Goal: Task Accomplishment & Management: Manage account settings

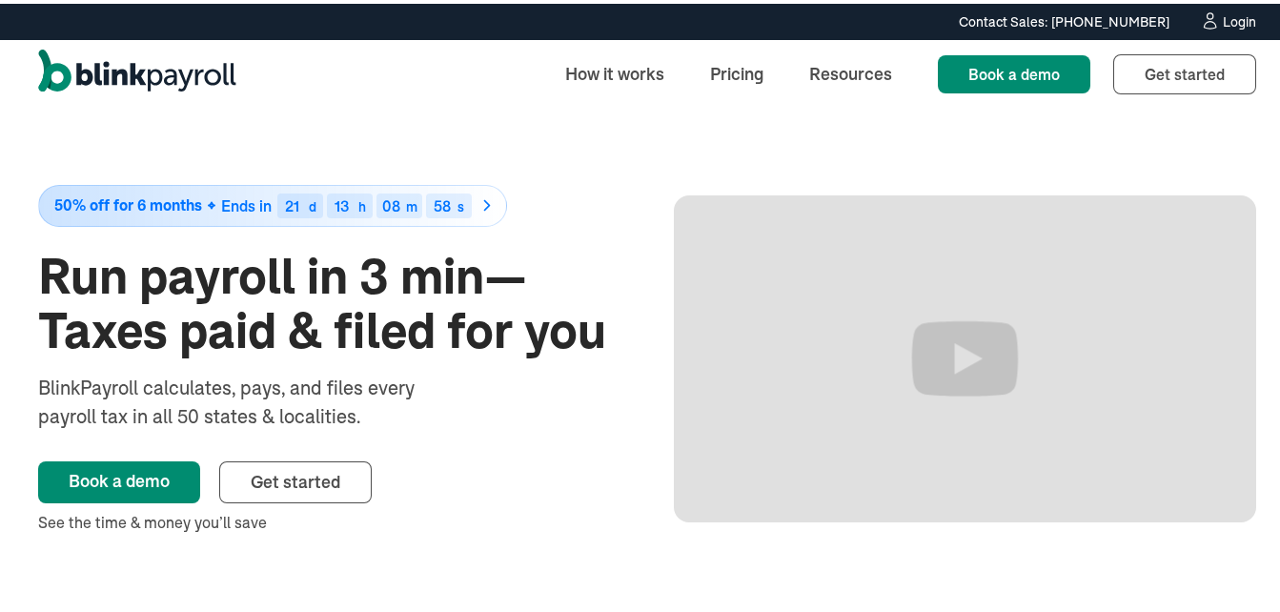
click at [1200, 27] on div at bounding box center [1210, 18] width 20 height 21
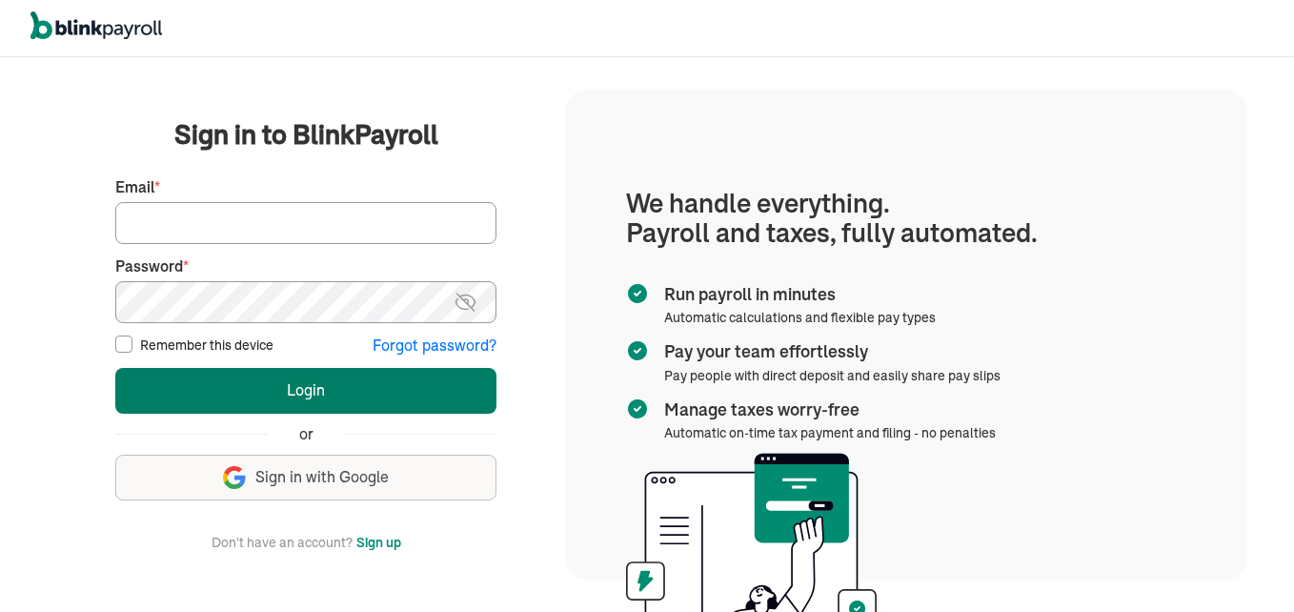
type input "cwilliams@clwconsultinggroup.com"
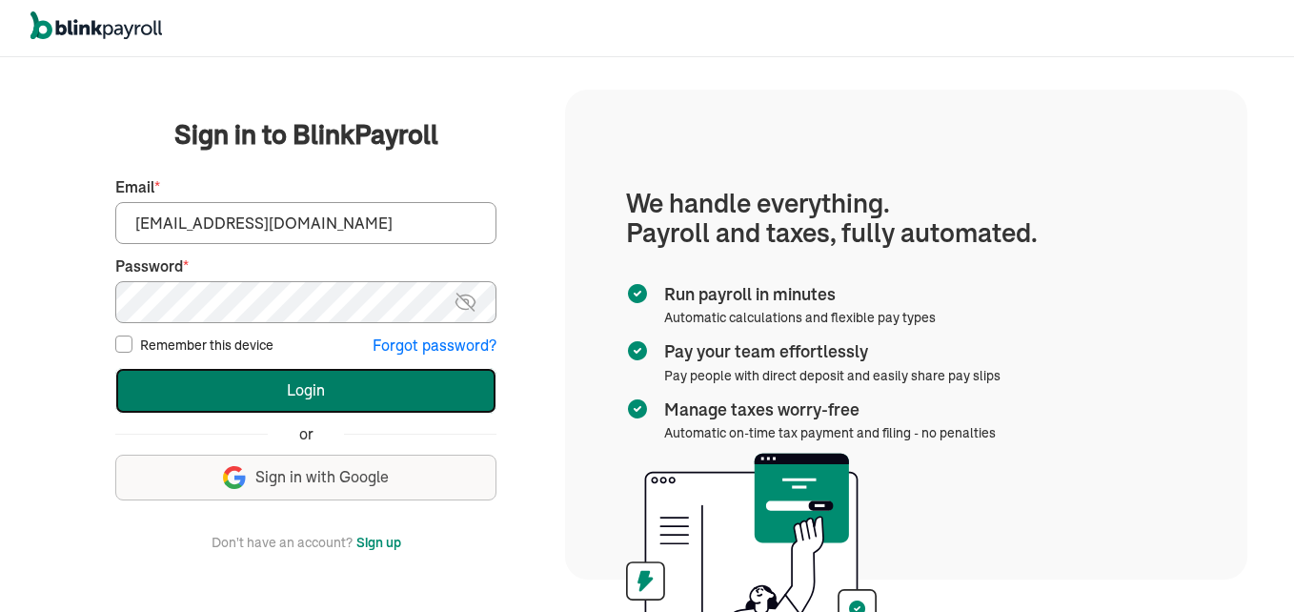
click at [328, 388] on button "Login" at bounding box center [305, 391] width 381 height 46
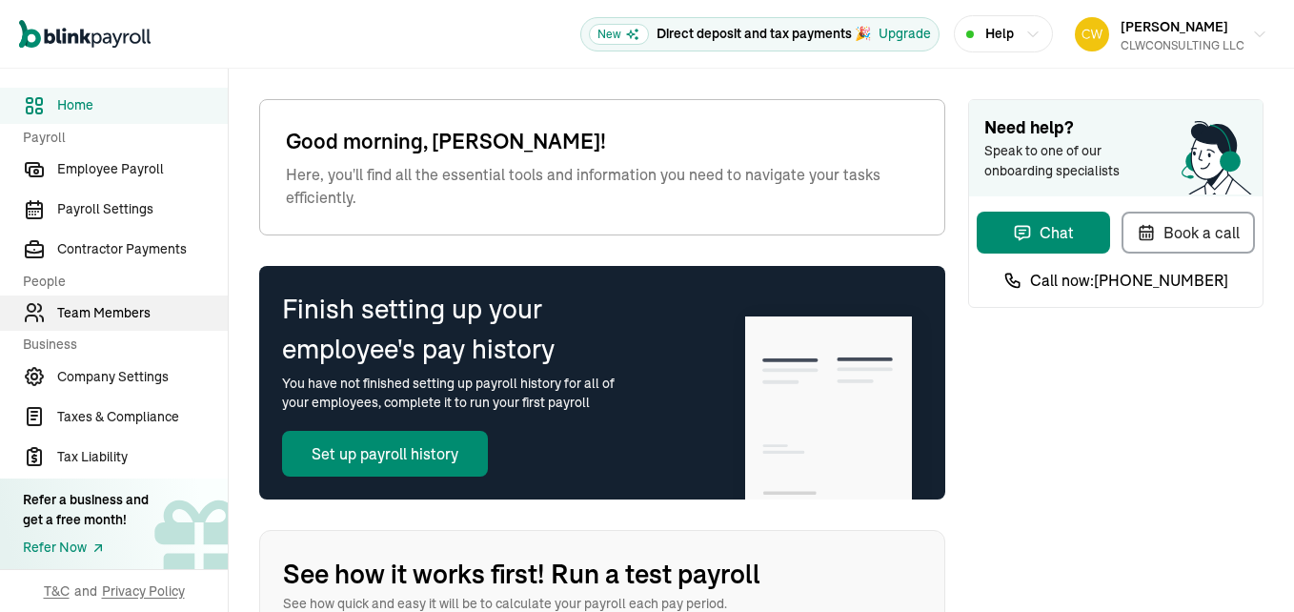
click at [94, 310] on span "Team Members" at bounding box center [142, 313] width 171 height 20
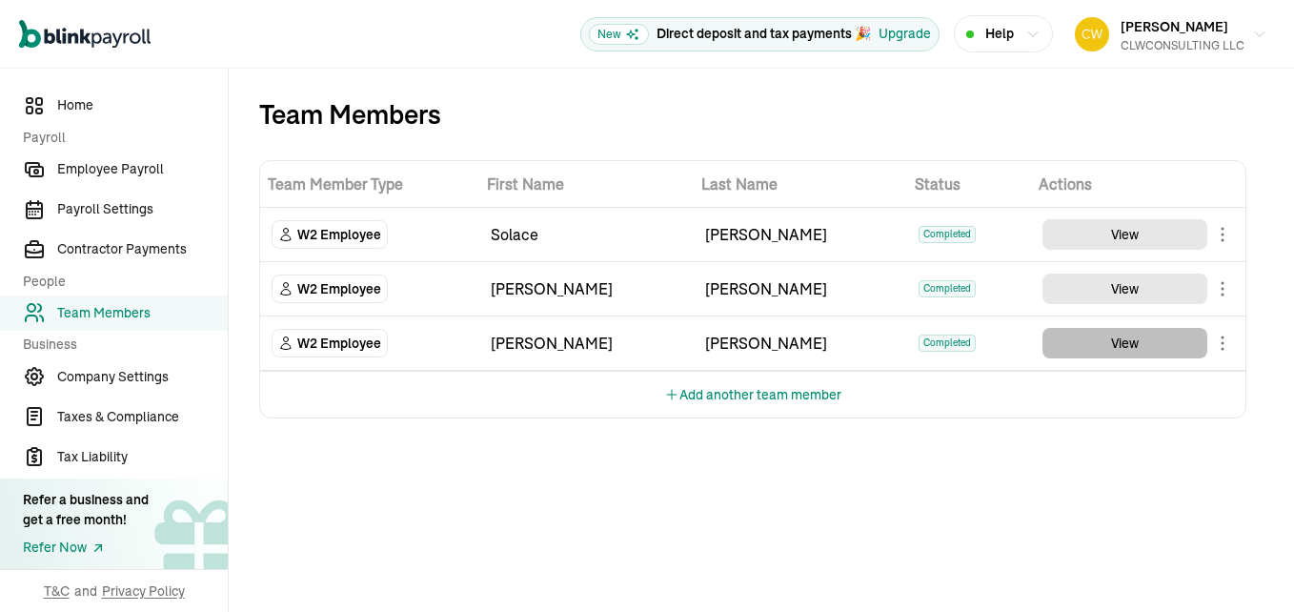
click at [1122, 339] on button "View" at bounding box center [1125, 343] width 165 height 30
click at [1044, 35] on button "Help" at bounding box center [1003, 33] width 99 height 37
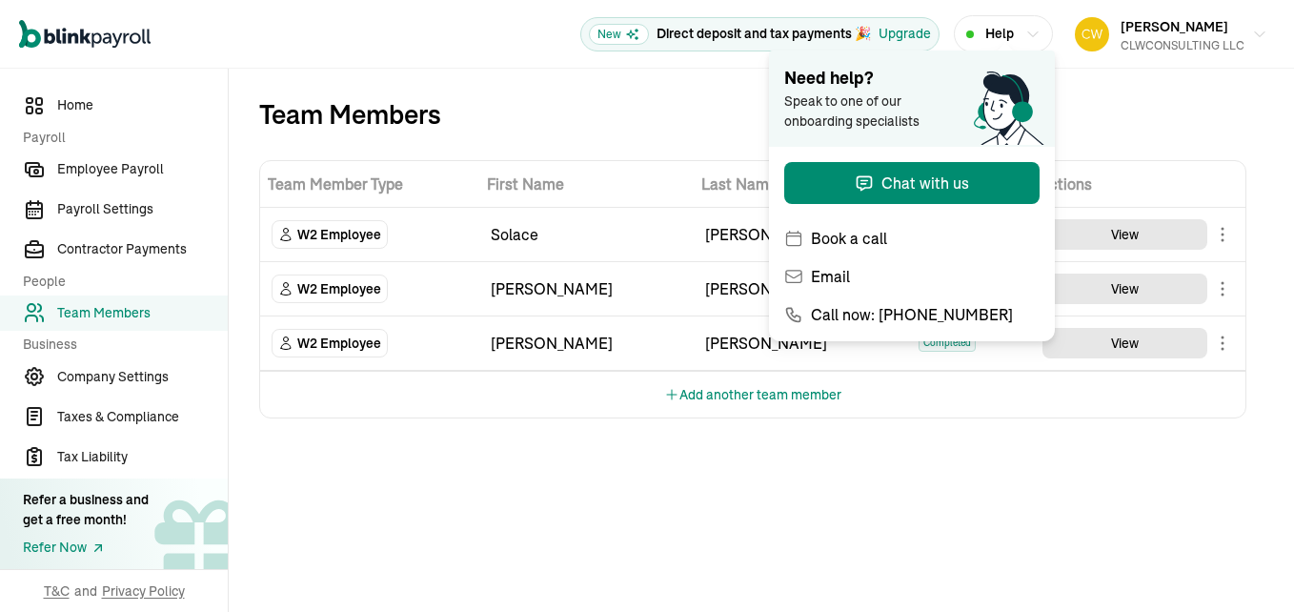
click at [1032, 32] on icon "button" at bounding box center [1032, 34] width 15 height 15
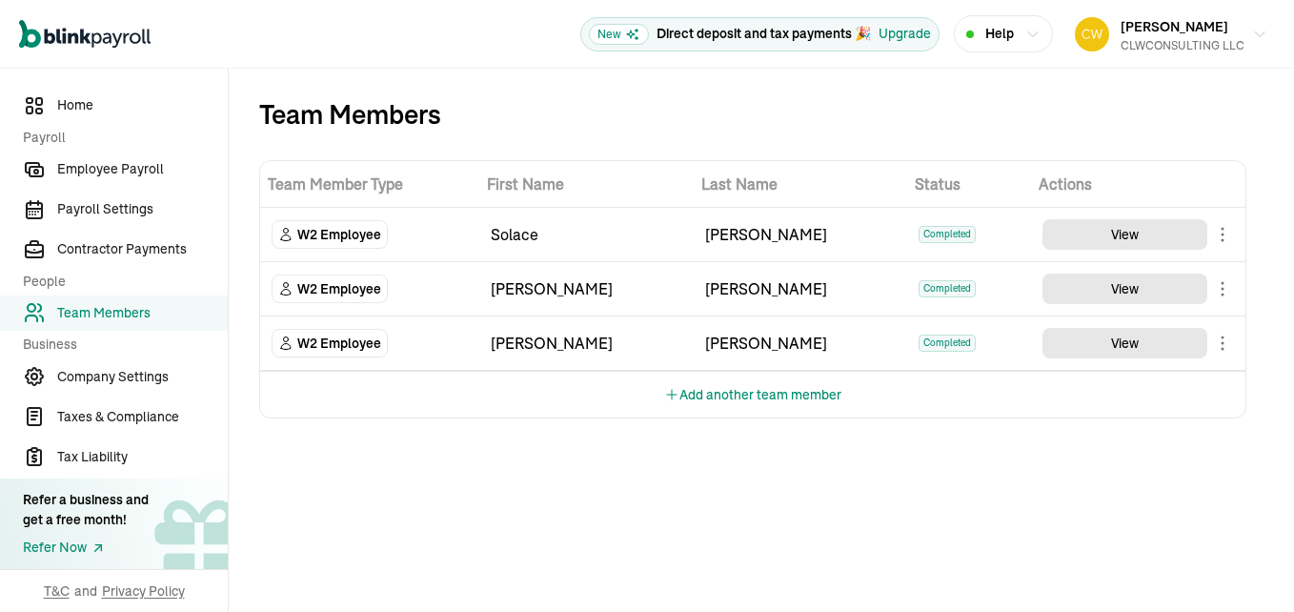
click at [1032, 32] on icon "button" at bounding box center [1032, 34] width 15 height 15
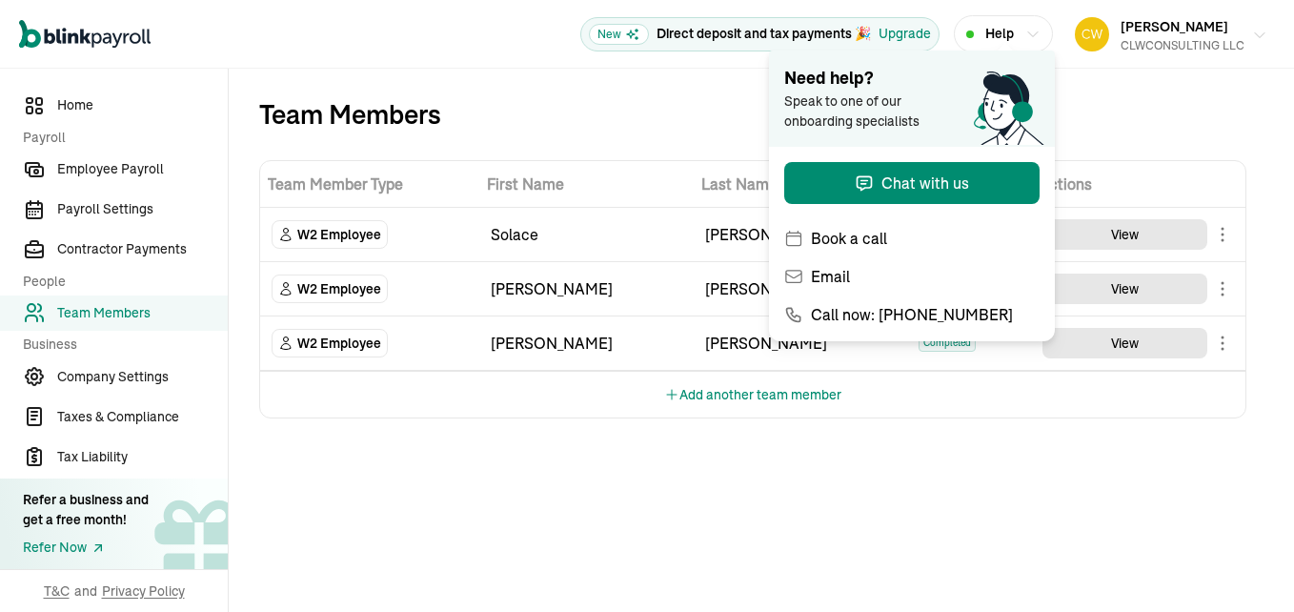
click at [1263, 37] on icon "button" at bounding box center [1259, 35] width 15 height 15
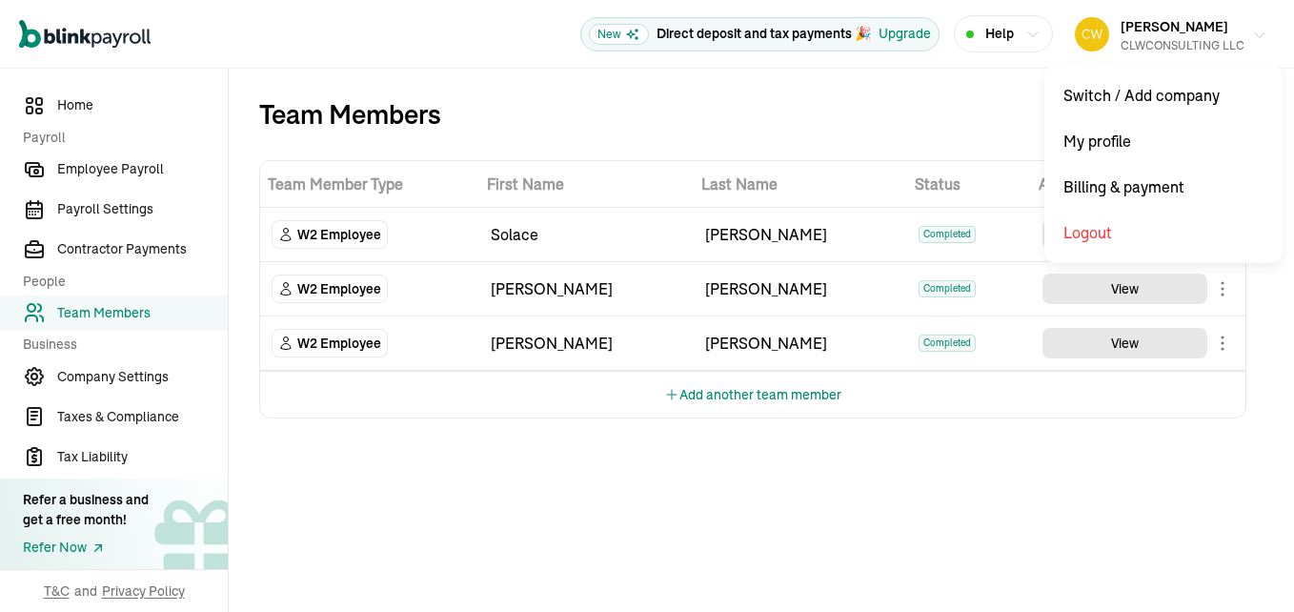
click at [1263, 37] on icon "button" at bounding box center [1259, 35] width 15 height 15
click at [1260, 40] on icon "button" at bounding box center [1259, 35] width 15 height 15
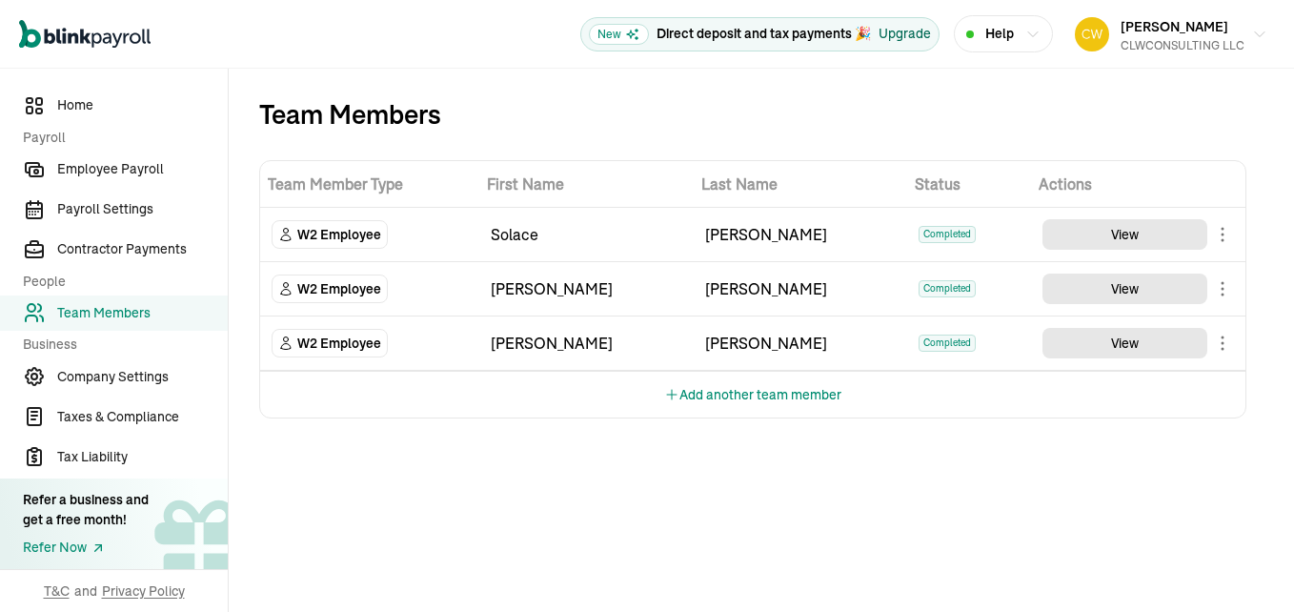
click at [907, 36] on div "Upgrade" at bounding box center [905, 34] width 52 height 20
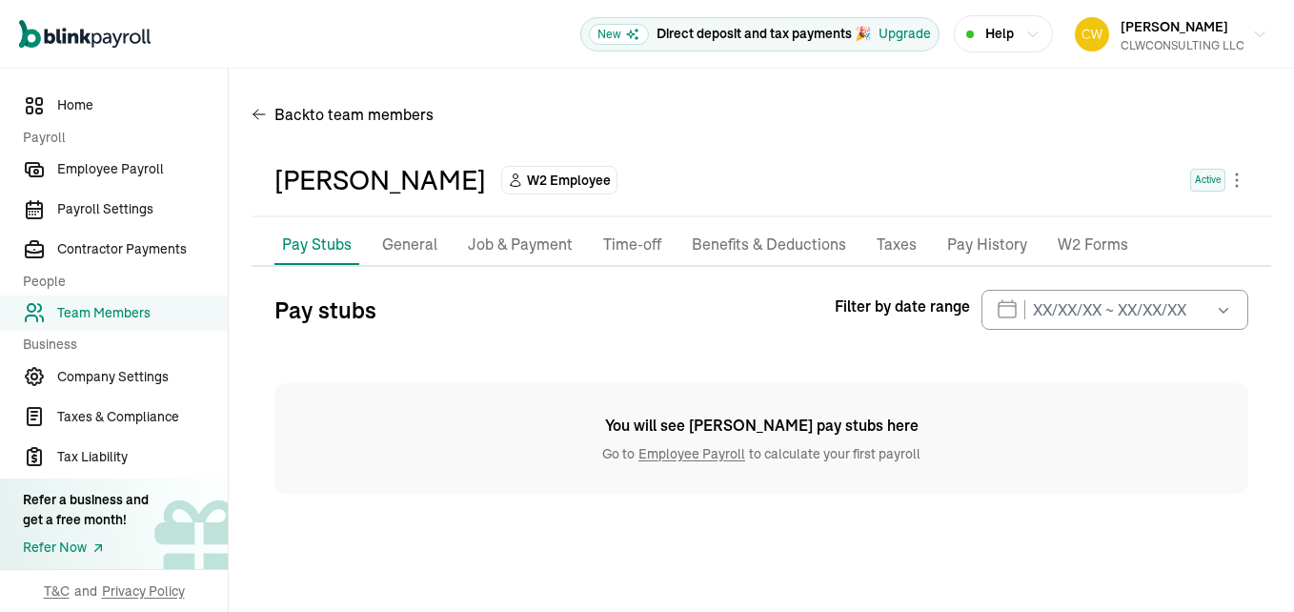
click at [970, 242] on p "Pay History" at bounding box center [987, 245] width 80 height 25
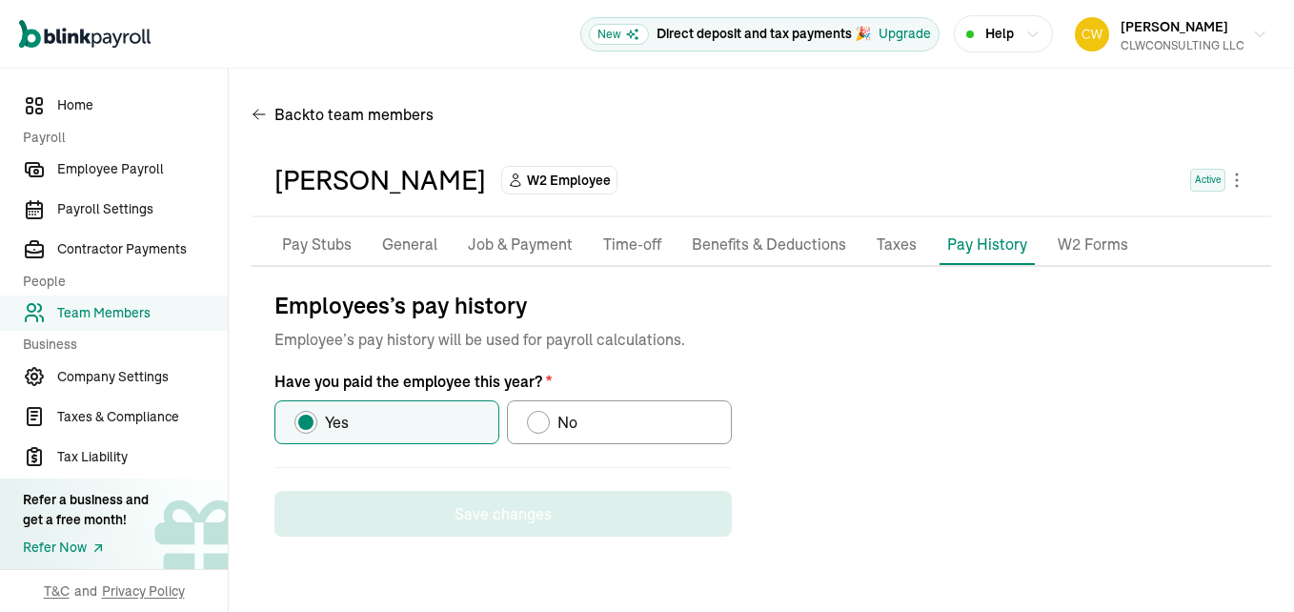
click at [322, 243] on p "Pay Stubs" at bounding box center [317, 245] width 70 height 25
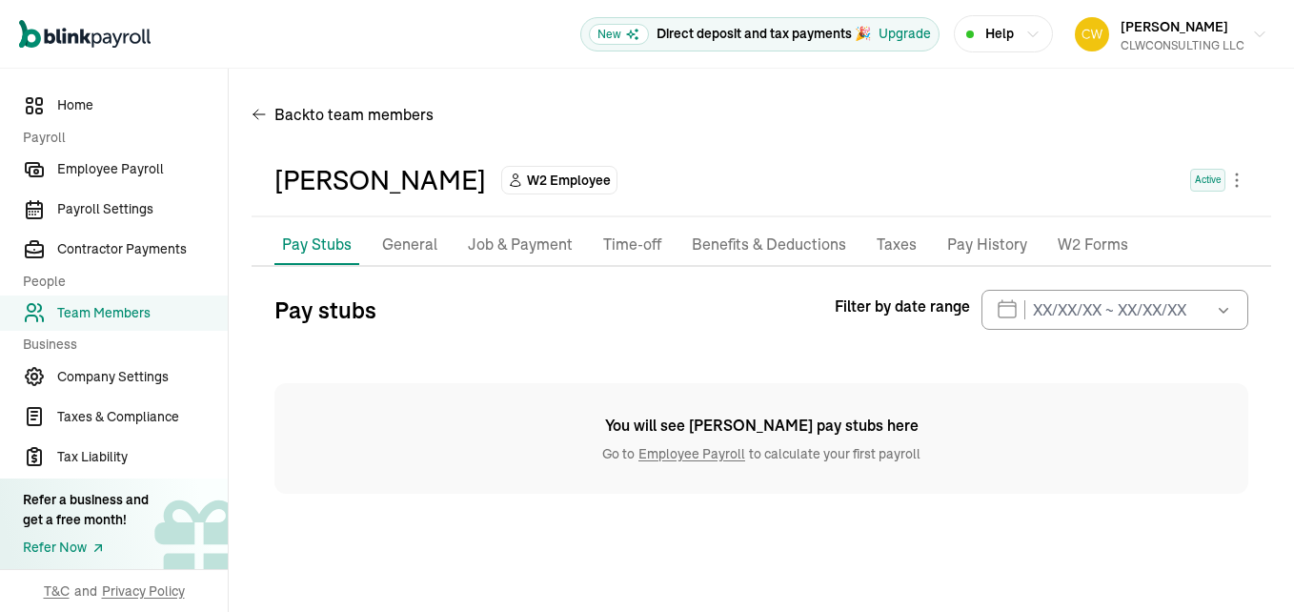
click at [512, 236] on p "Job & Payment" at bounding box center [520, 245] width 105 height 25
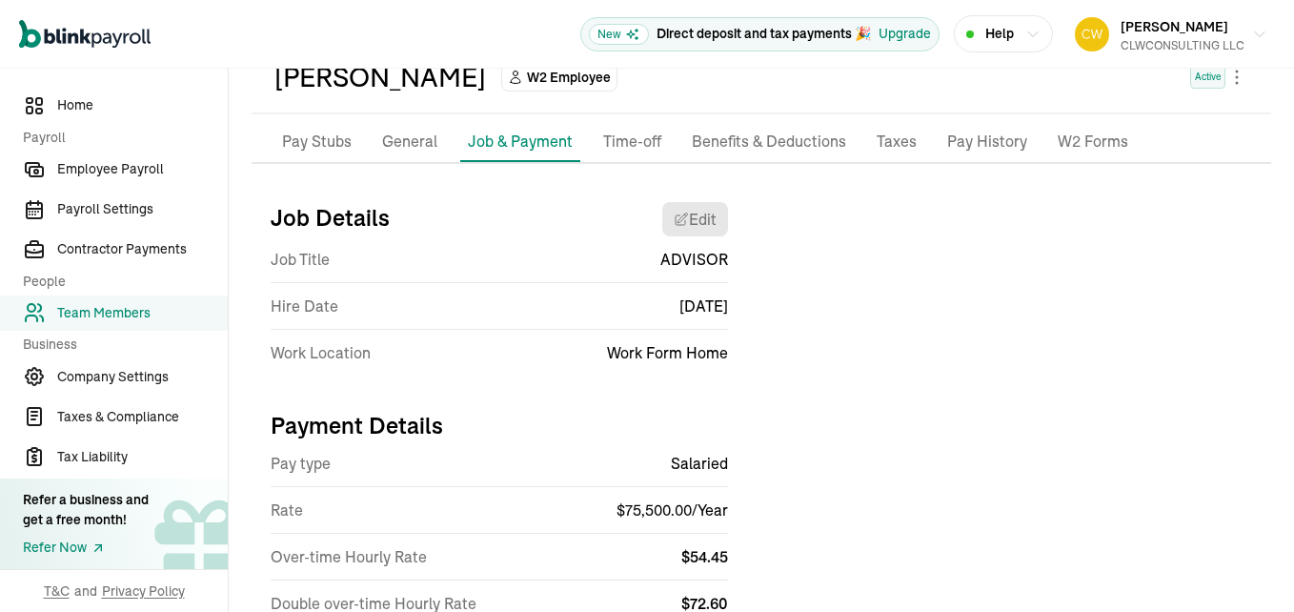
scroll to position [102, 0]
select select "Works from home"
select select "4"
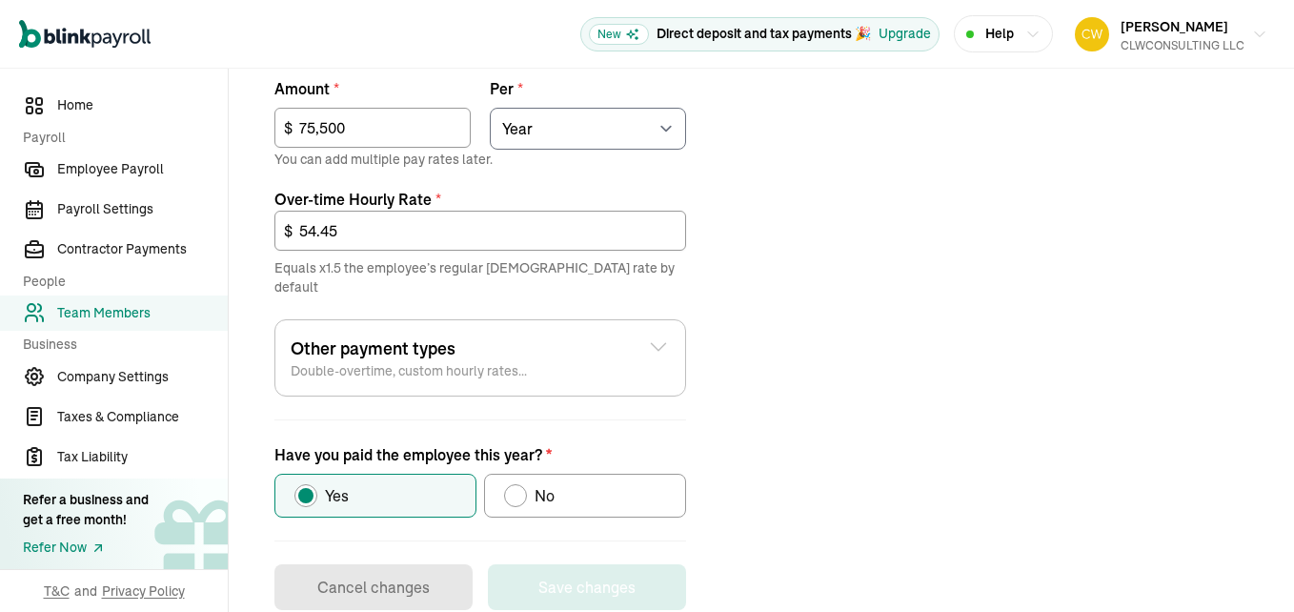
scroll to position [781, 0]
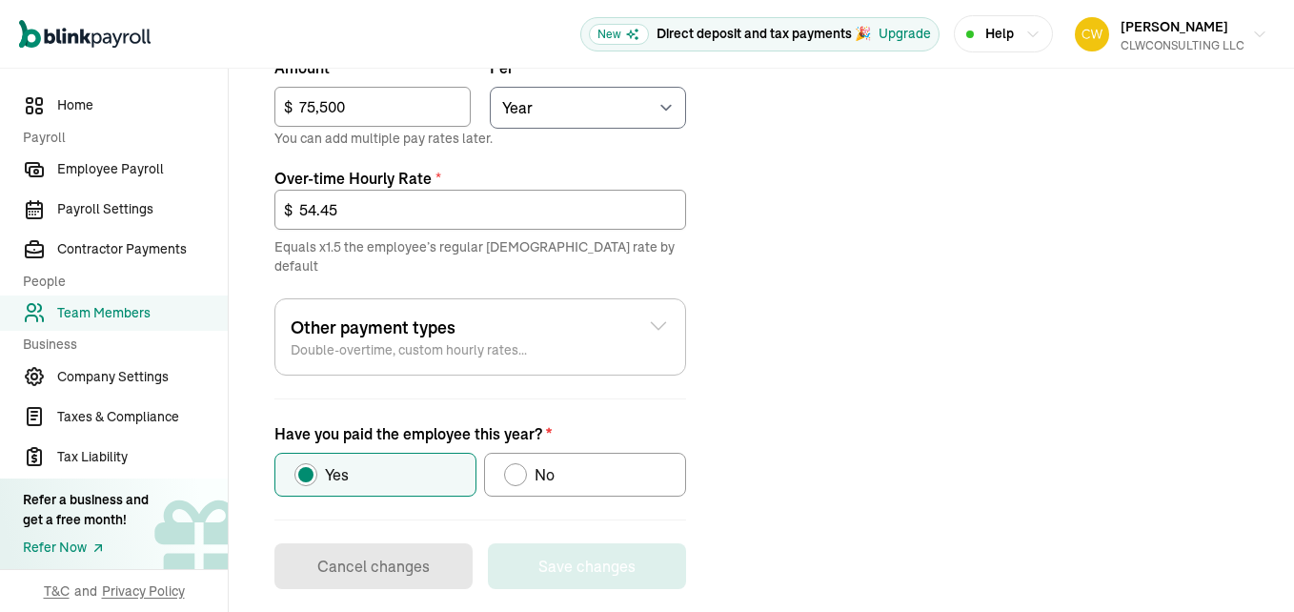
click at [516, 464] on div "Have you paid the employee this year?" at bounding box center [515, 474] width 23 height 23
click at [516, 464] on input "No" at bounding box center [510, 469] width 15 height 15
radio input "true"
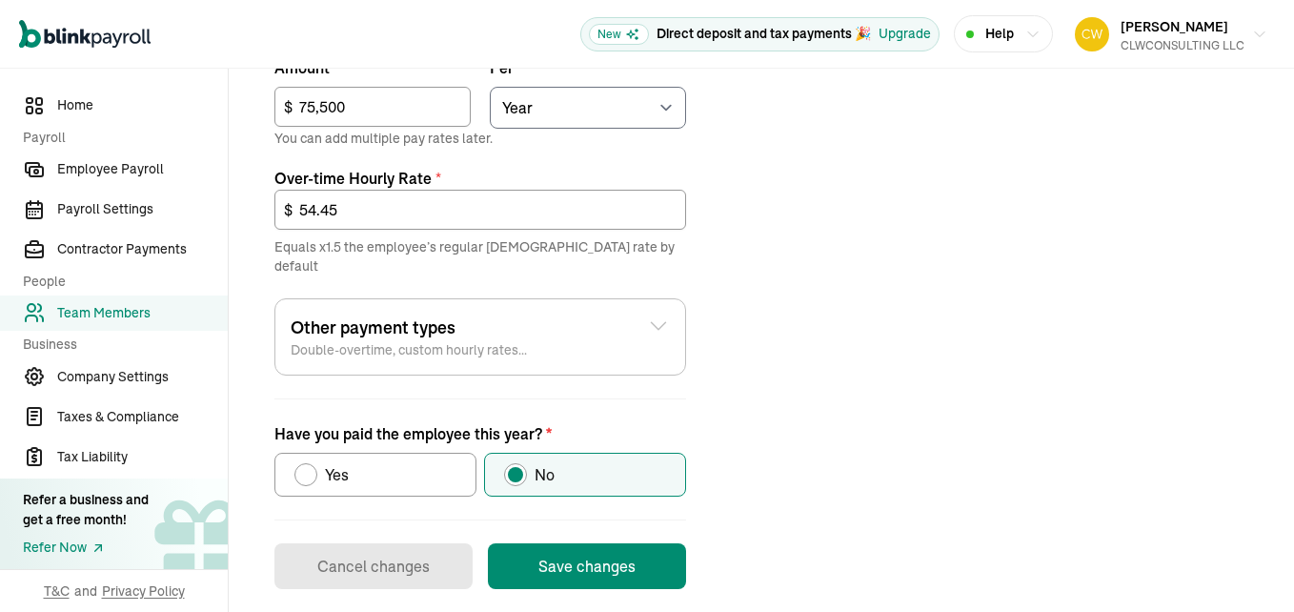
click at [314, 463] on div "Have you paid the employee this year?" at bounding box center [305, 474] width 23 height 23
click at [309, 462] on input "Yes" at bounding box center [301, 469] width 15 height 15
radio input "true"
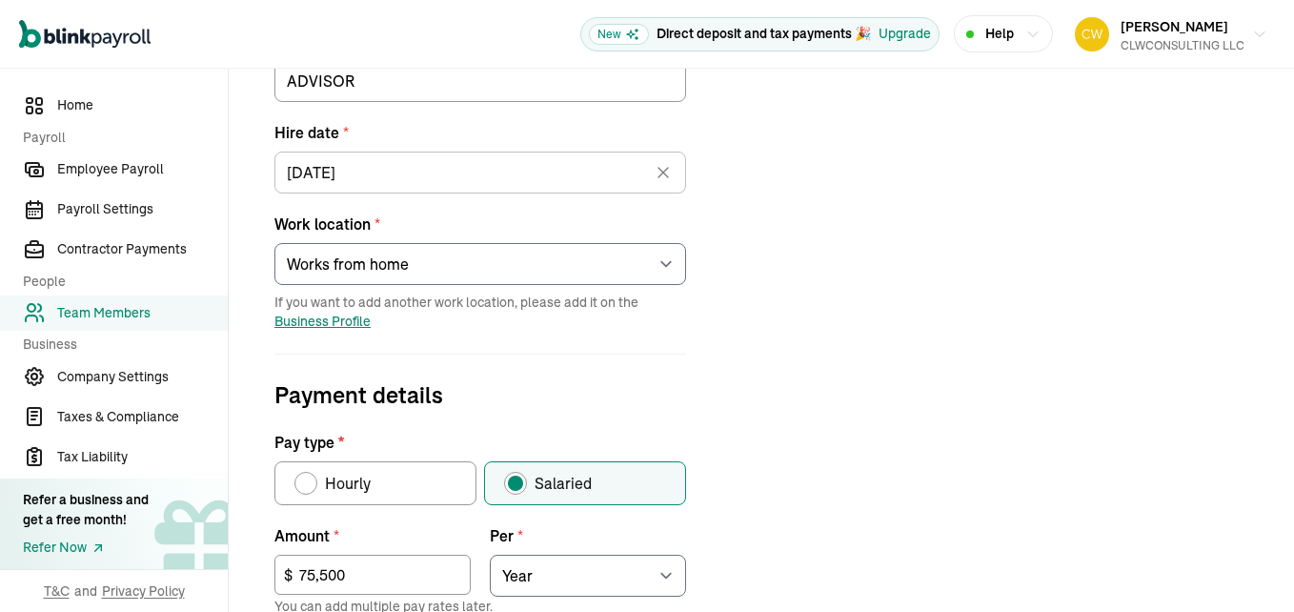
scroll to position [0, 0]
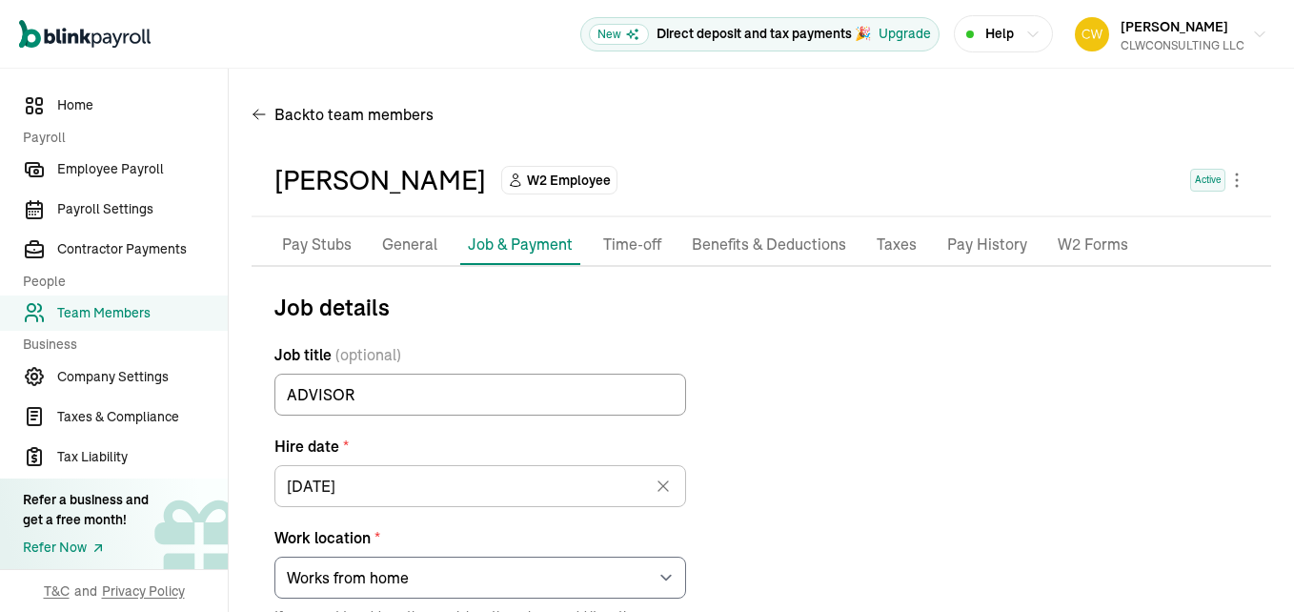
click at [518, 248] on p "Job & Payment" at bounding box center [520, 244] width 105 height 23
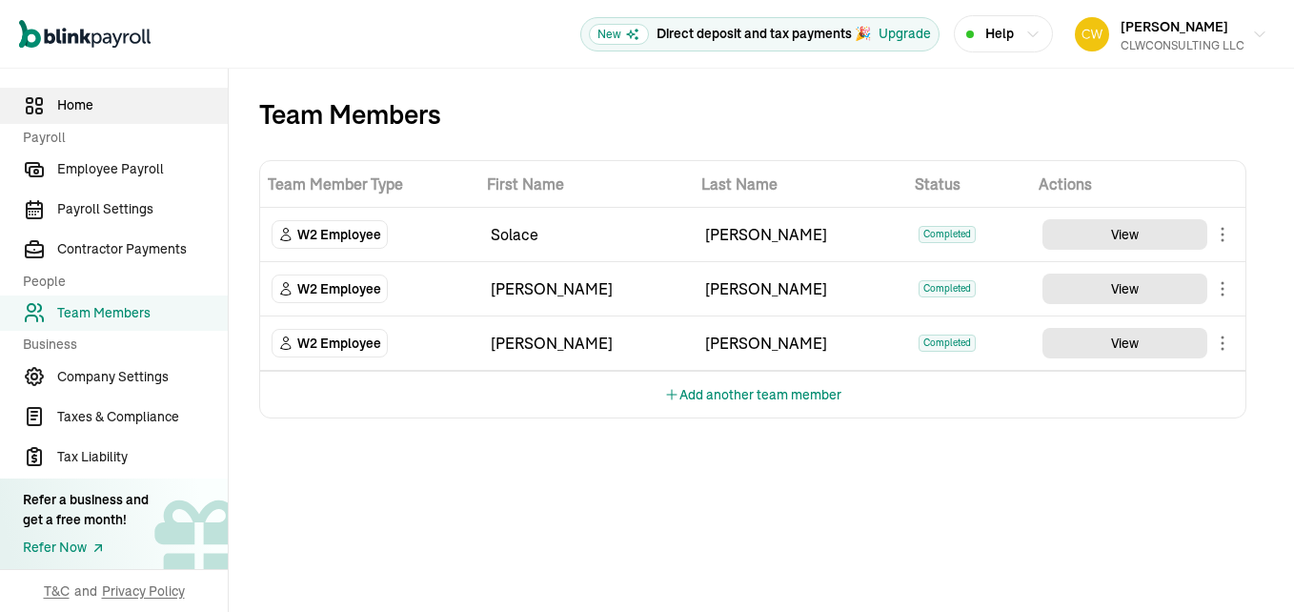
click at [77, 105] on span "Home" at bounding box center [142, 105] width 171 height 20
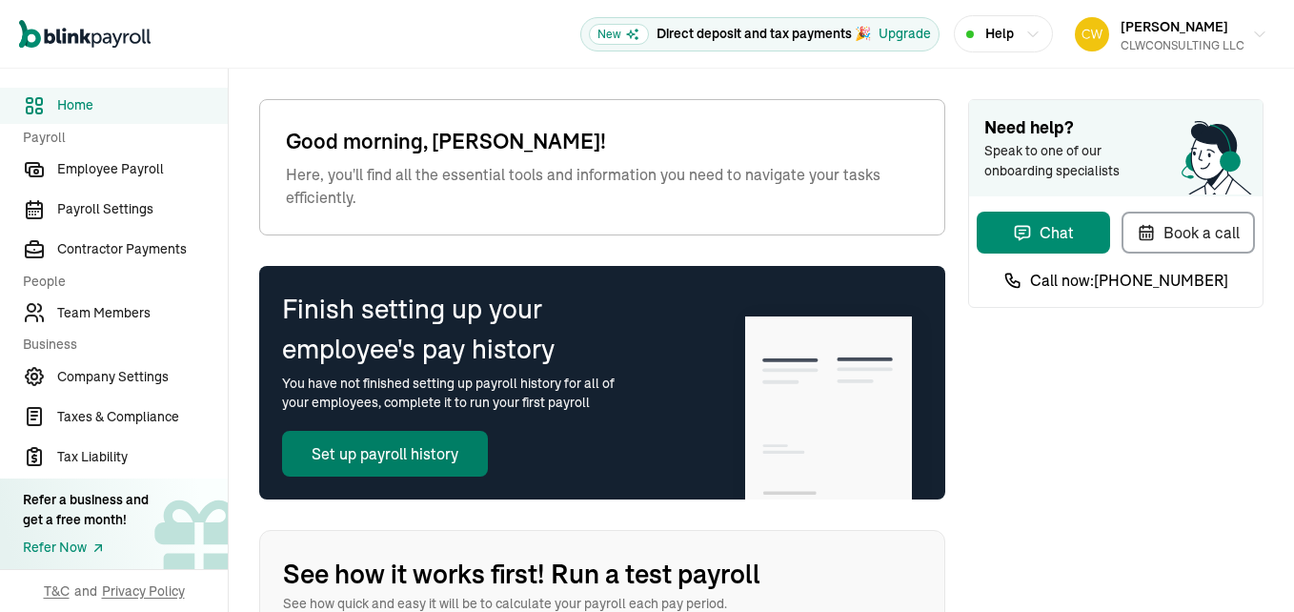
click at [403, 459] on button "Set up payroll history" at bounding box center [385, 454] width 206 height 46
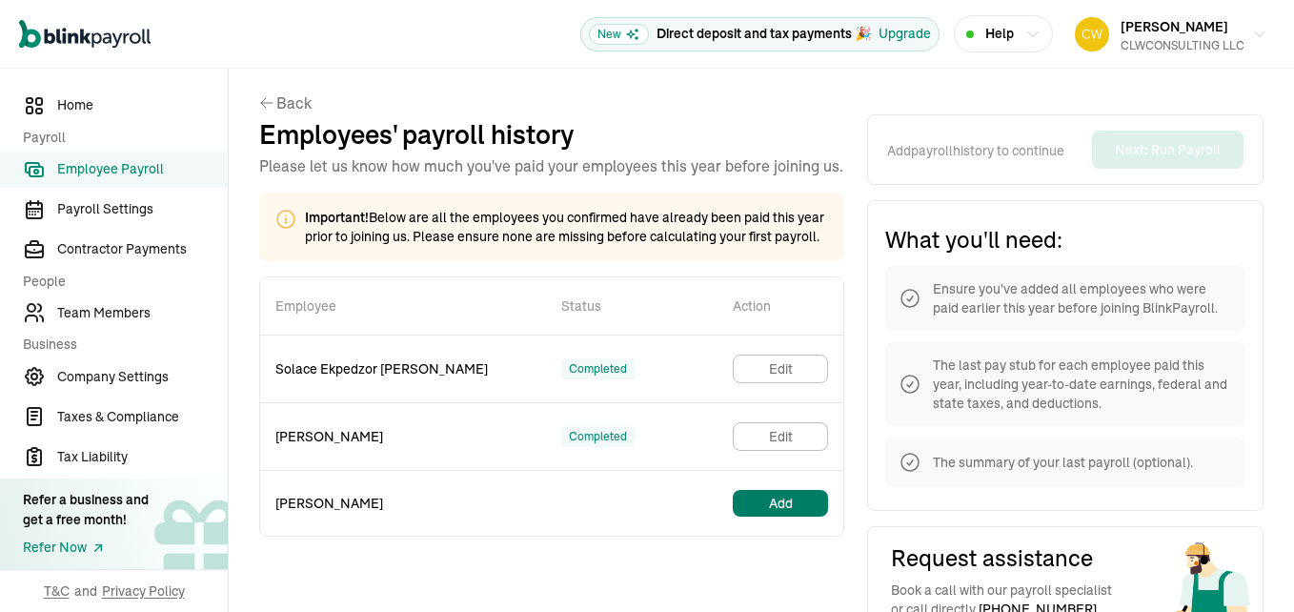
click at [759, 517] on button "Add" at bounding box center [780, 503] width 95 height 27
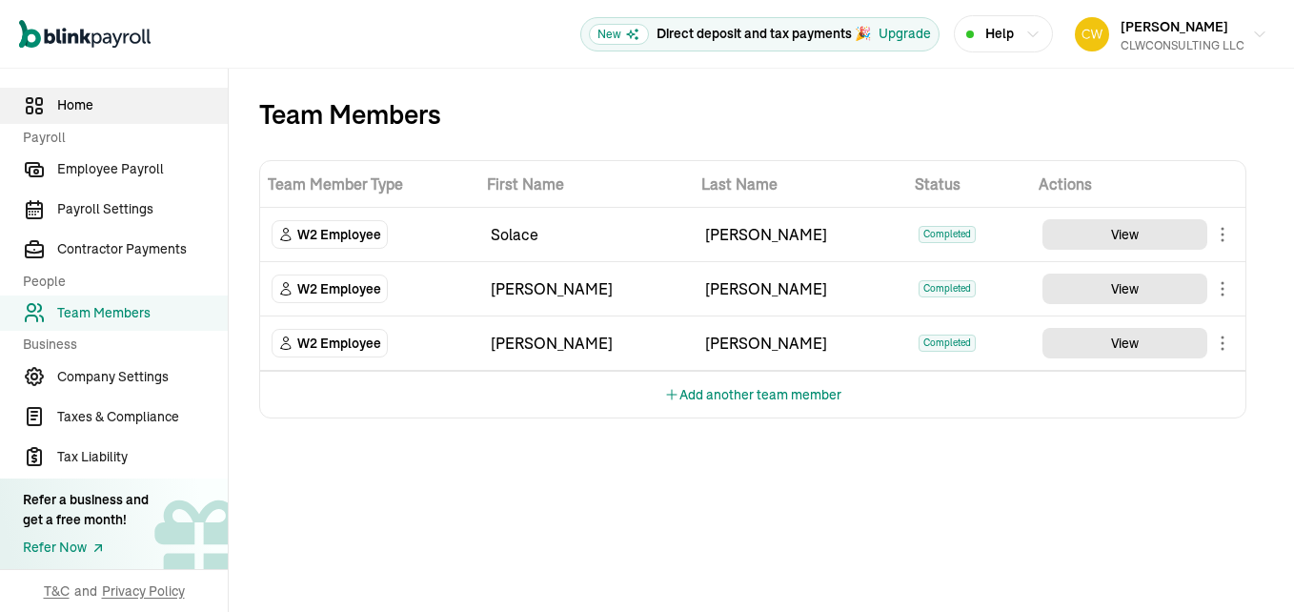
click at [77, 105] on span "Home" at bounding box center [142, 105] width 171 height 20
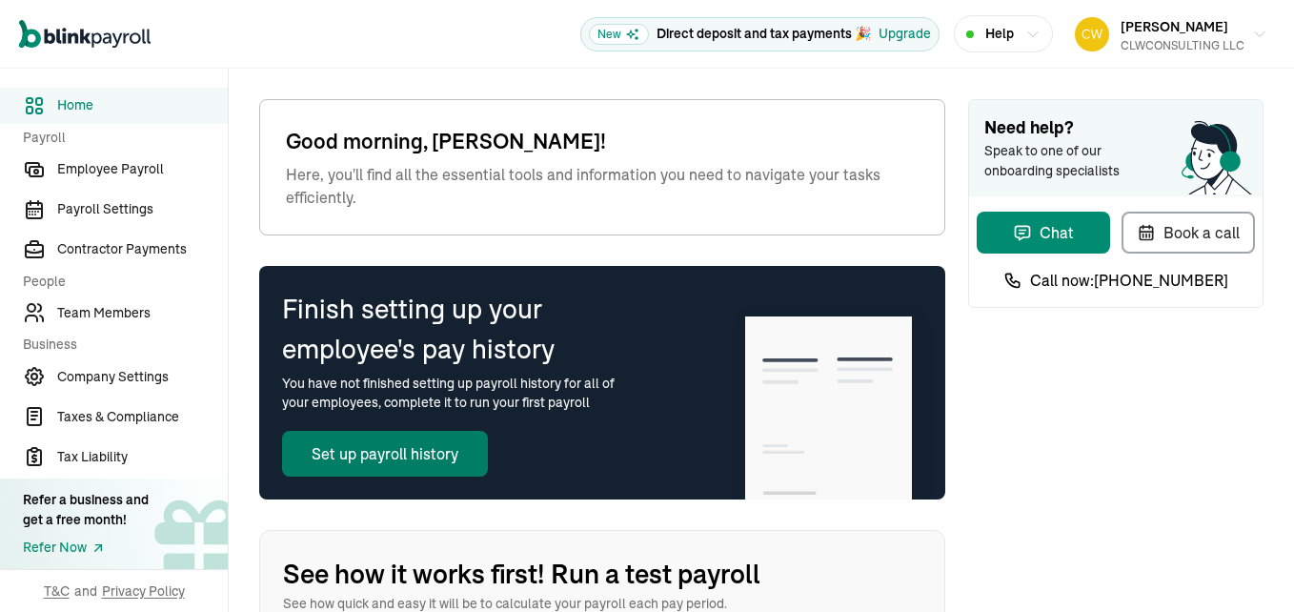
click at [403, 459] on button "Set up payroll history" at bounding box center [385, 454] width 206 height 46
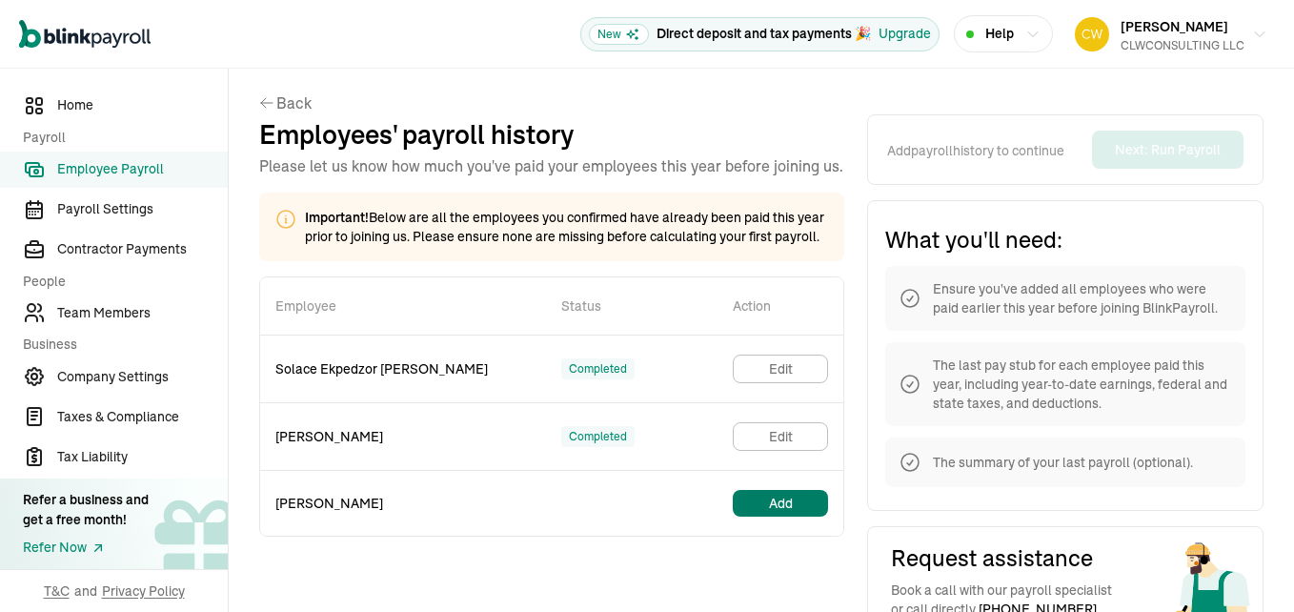
click at [759, 517] on button "Add" at bounding box center [780, 503] width 95 height 27
